Goal: Task Accomplishment & Management: Manage account settings

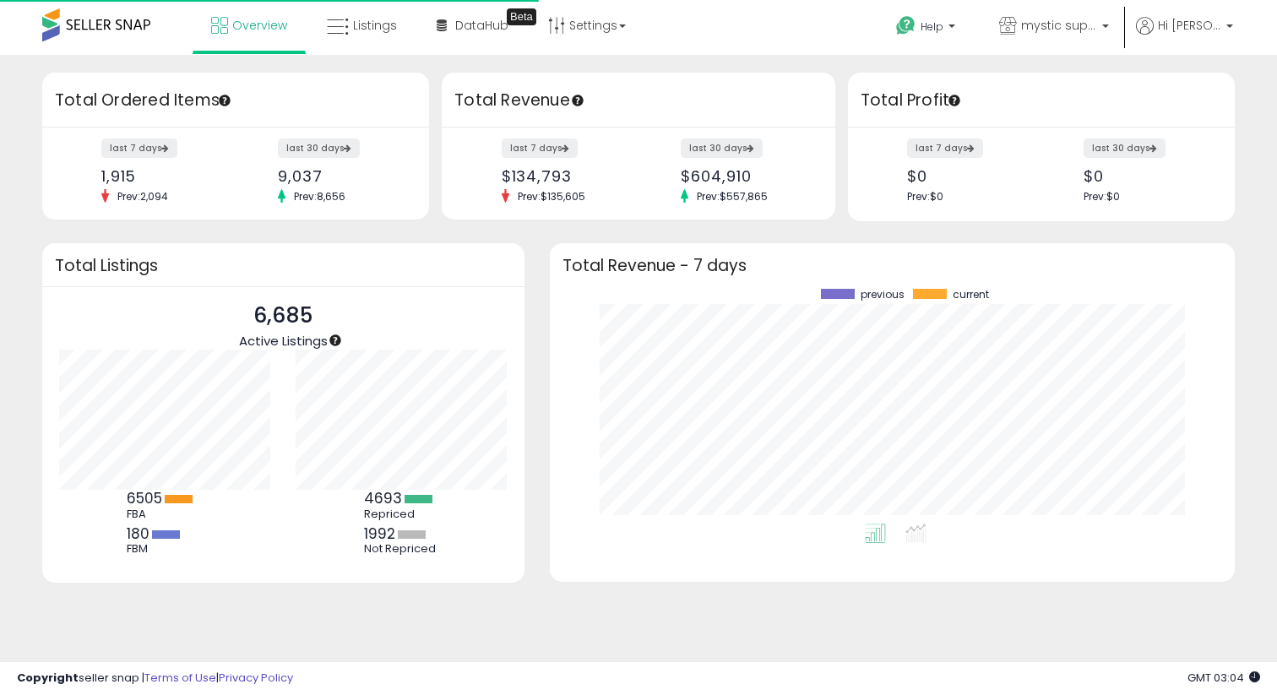
scroll to position [235, 651]
click at [388, 36] on link "Listings" at bounding box center [361, 25] width 95 height 51
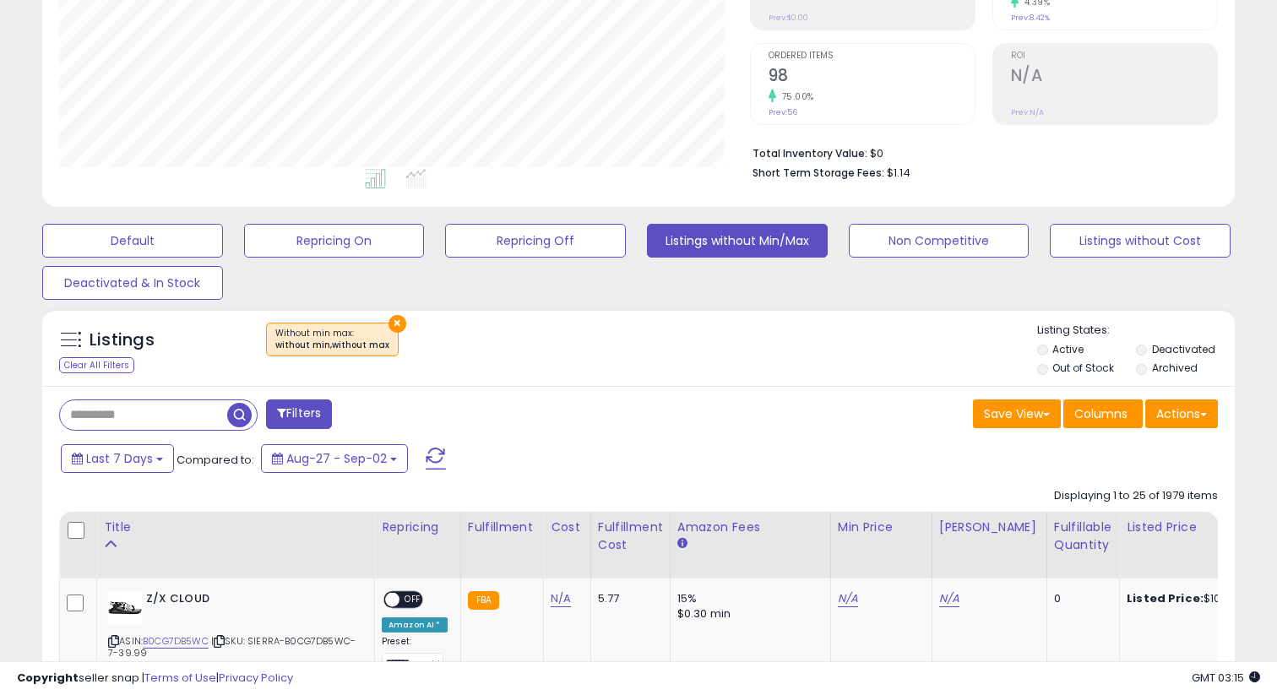
scroll to position [507, 0]
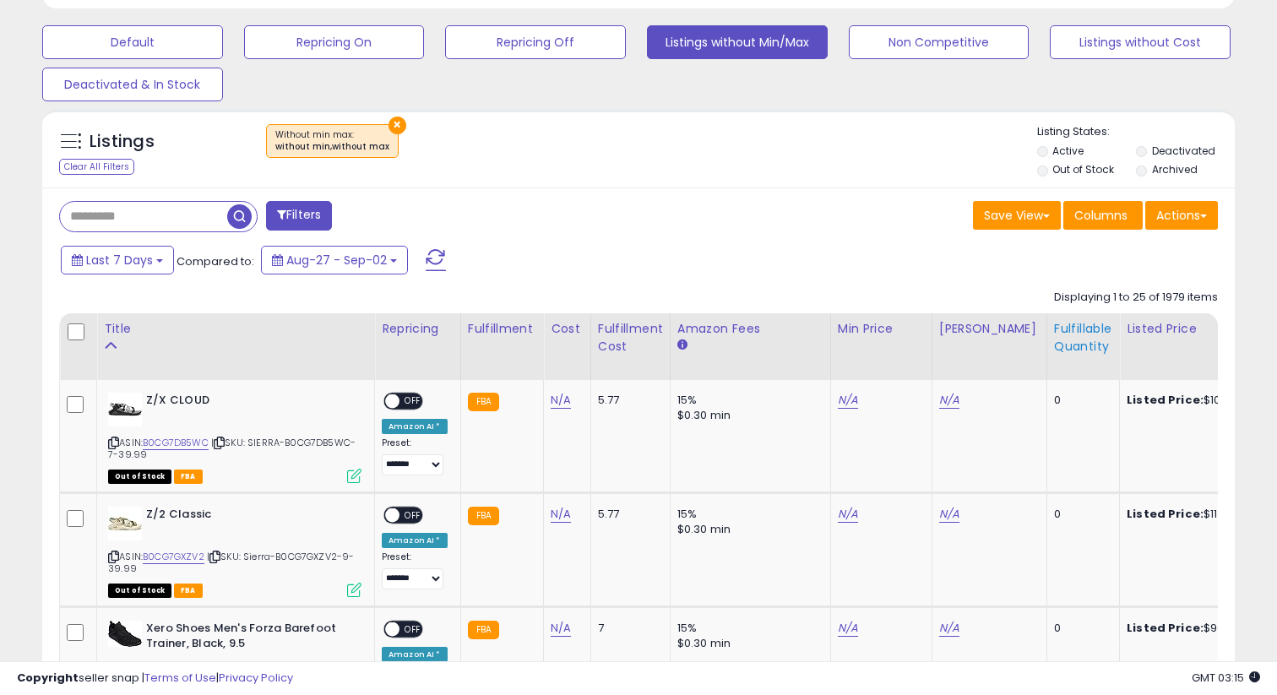
click at [1054, 340] on div "Fulfillable Quantity" at bounding box center [1083, 337] width 58 height 35
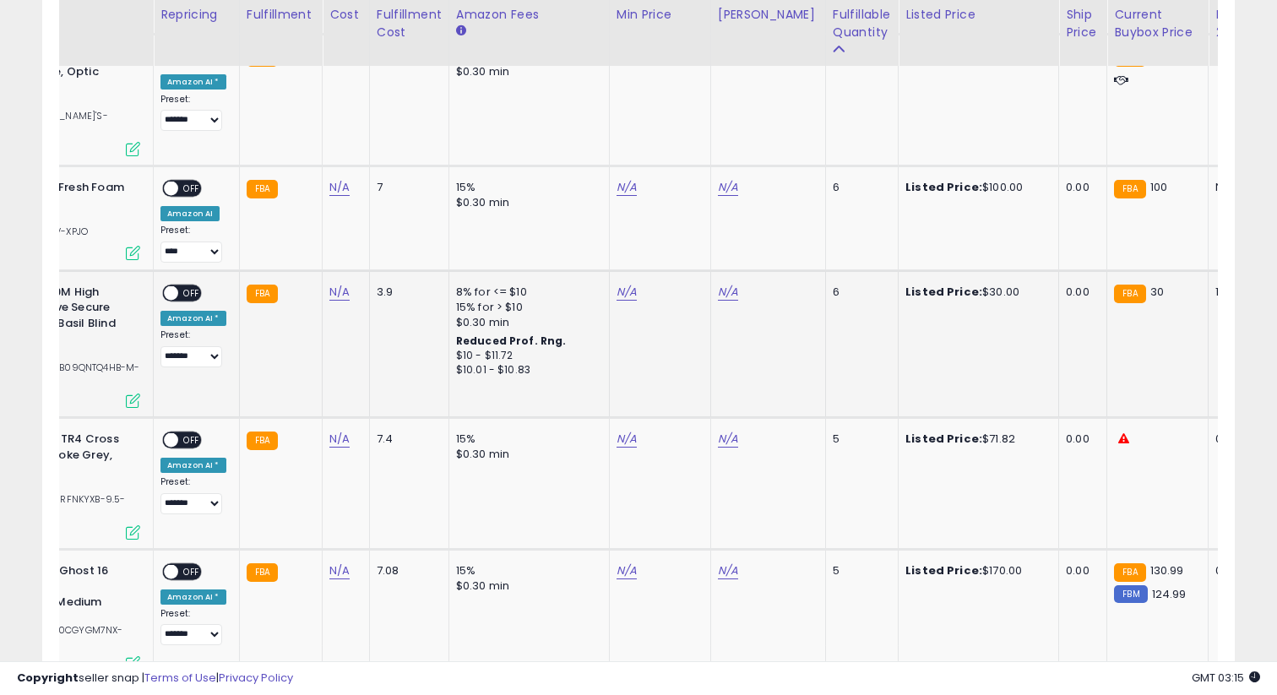
scroll to position [0, 0]
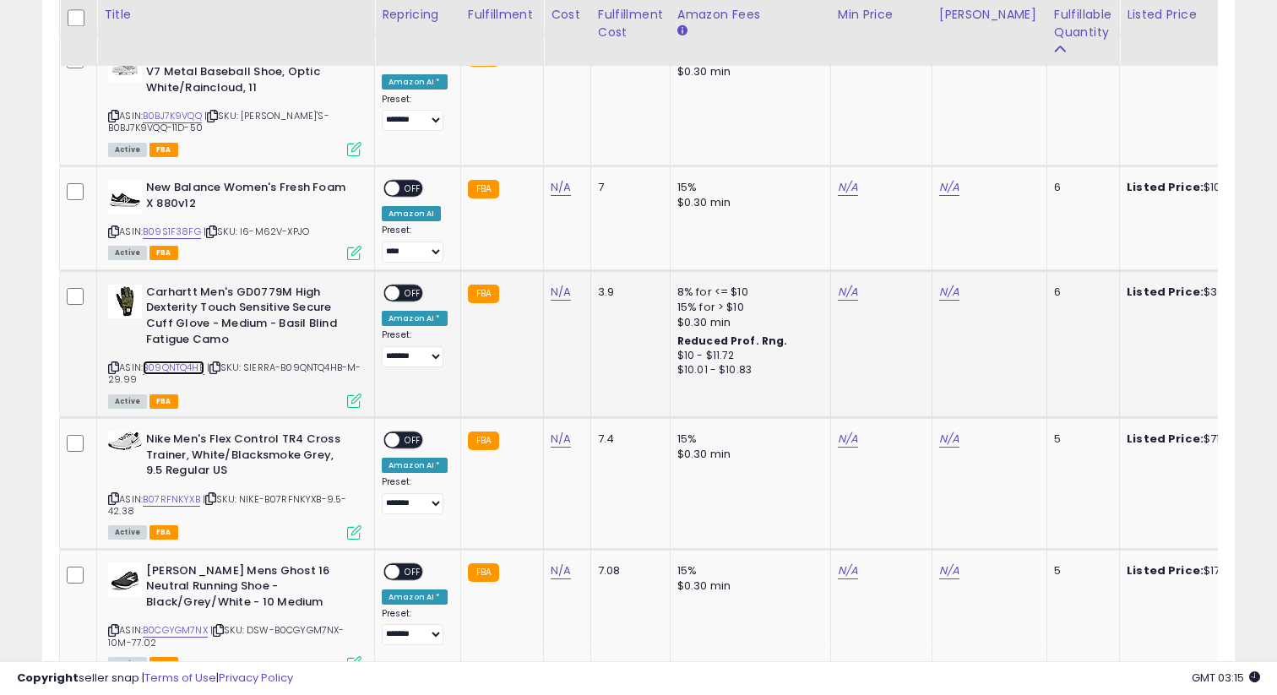
click at [199, 361] on link "B09QNTQ4HB" at bounding box center [174, 368] width 62 height 14
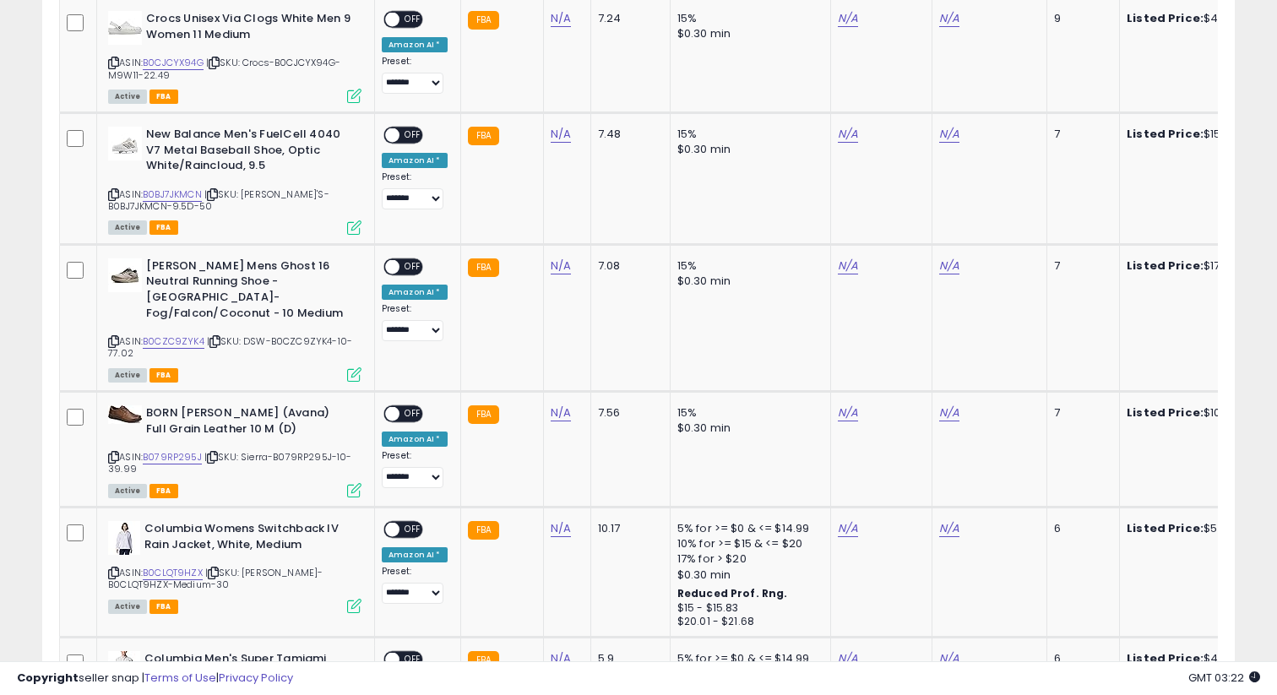
scroll to position [1317, 0]
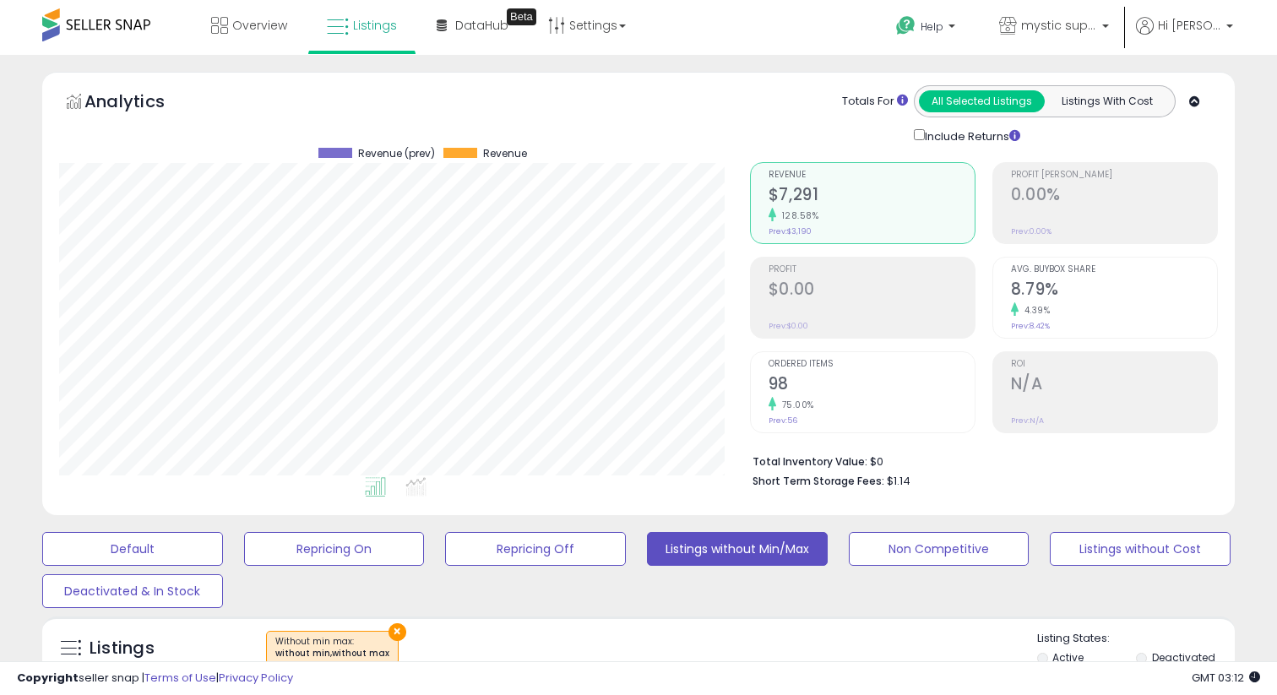
scroll to position [346, 690]
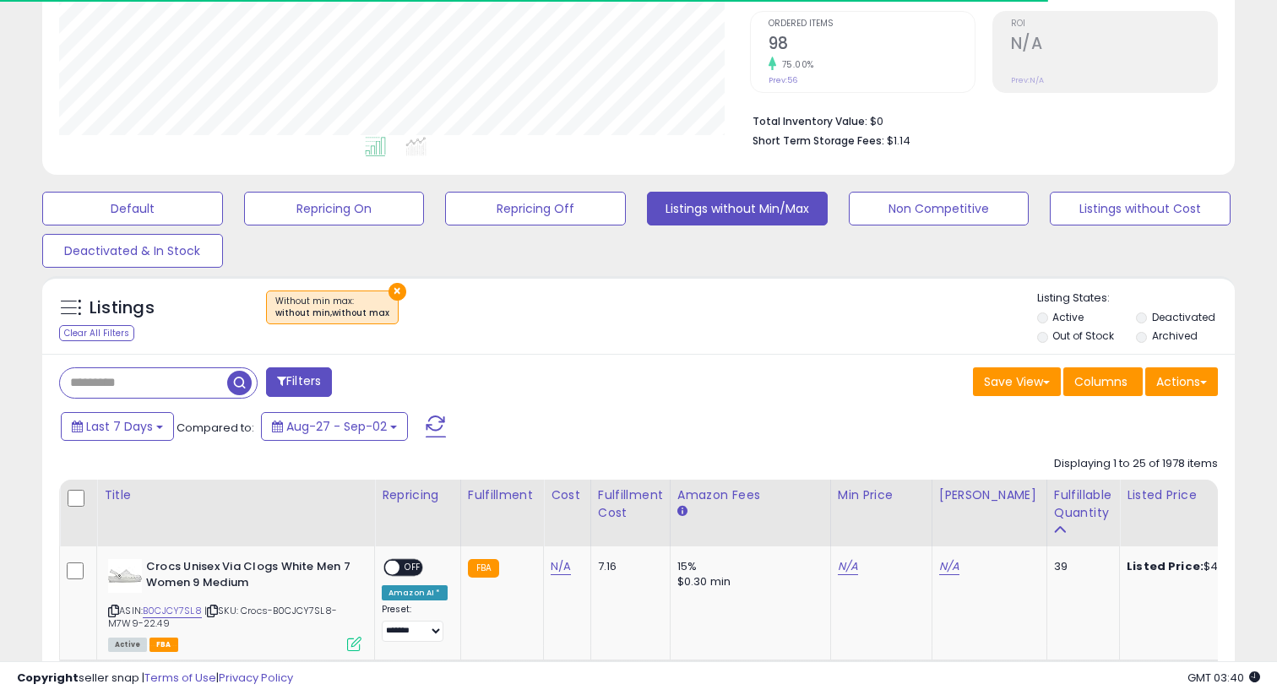
scroll to position [346, 690]
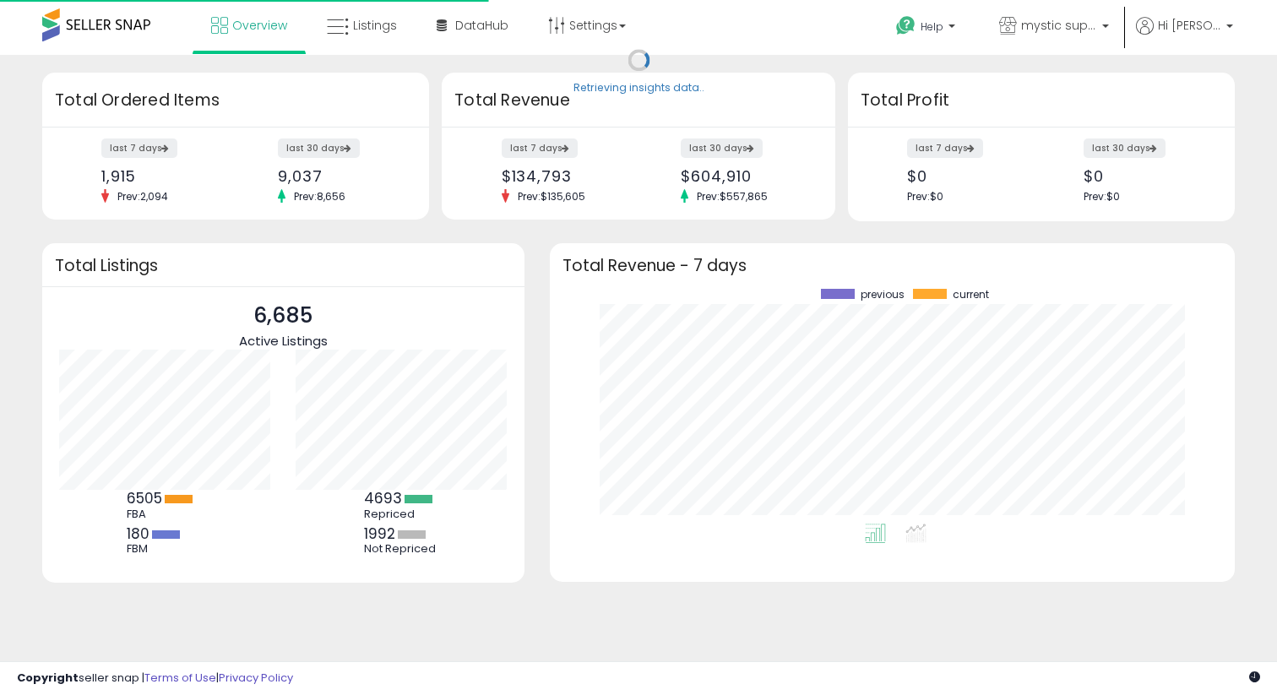
scroll to position [235, 651]
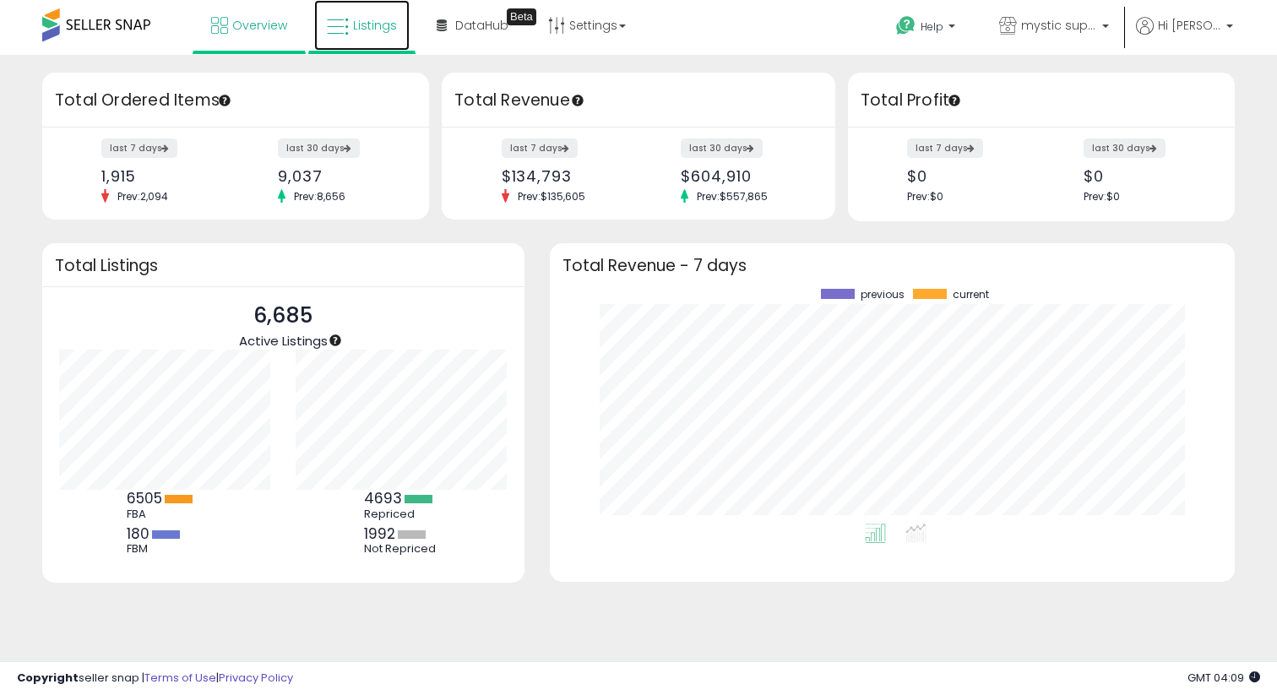
click at [363, 43] on link "Listings" at bounding box center [361, 25] width 95 height 51
